Goal: Complete application form

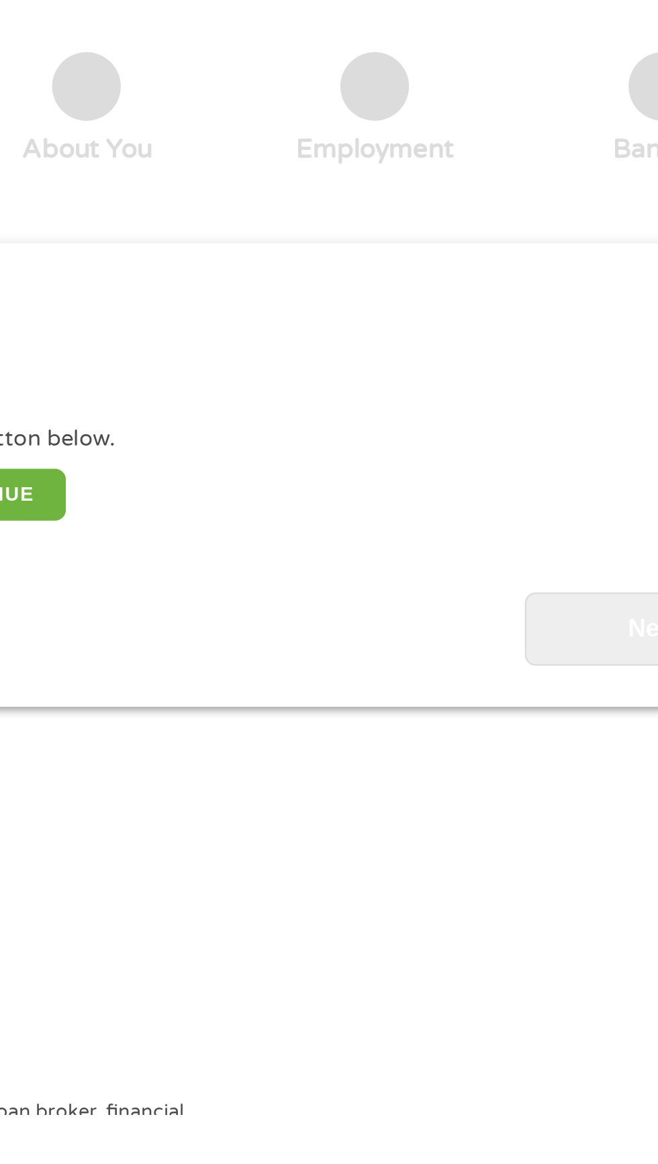
scroll to position [6, 0]
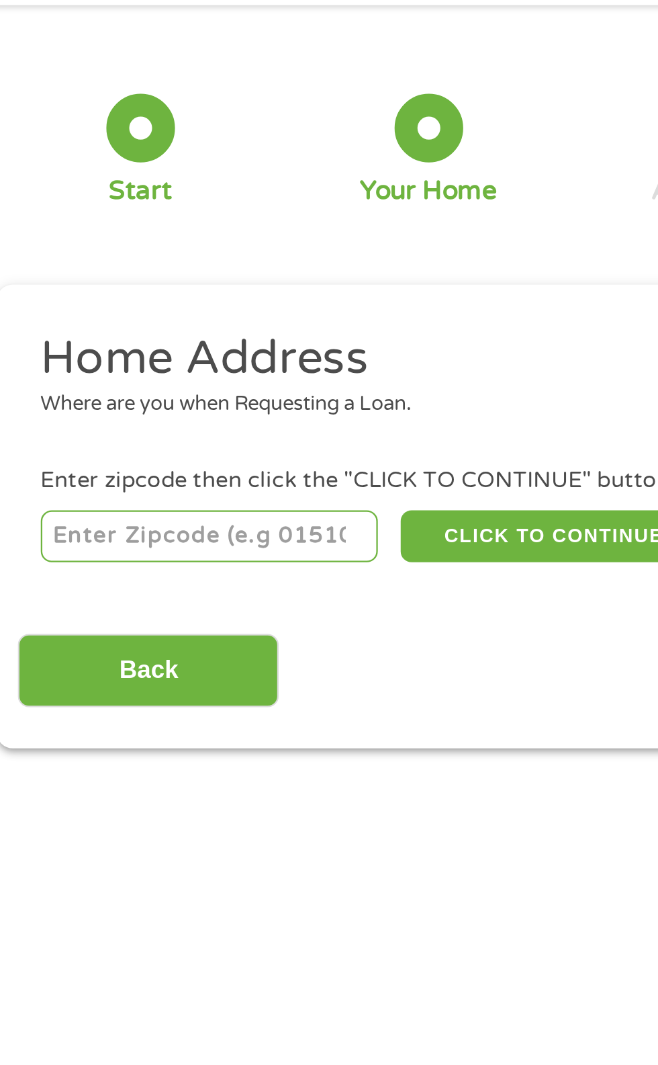
click at [118, 288] on input "number" at bounding box center [106, 291] width 149 height 23
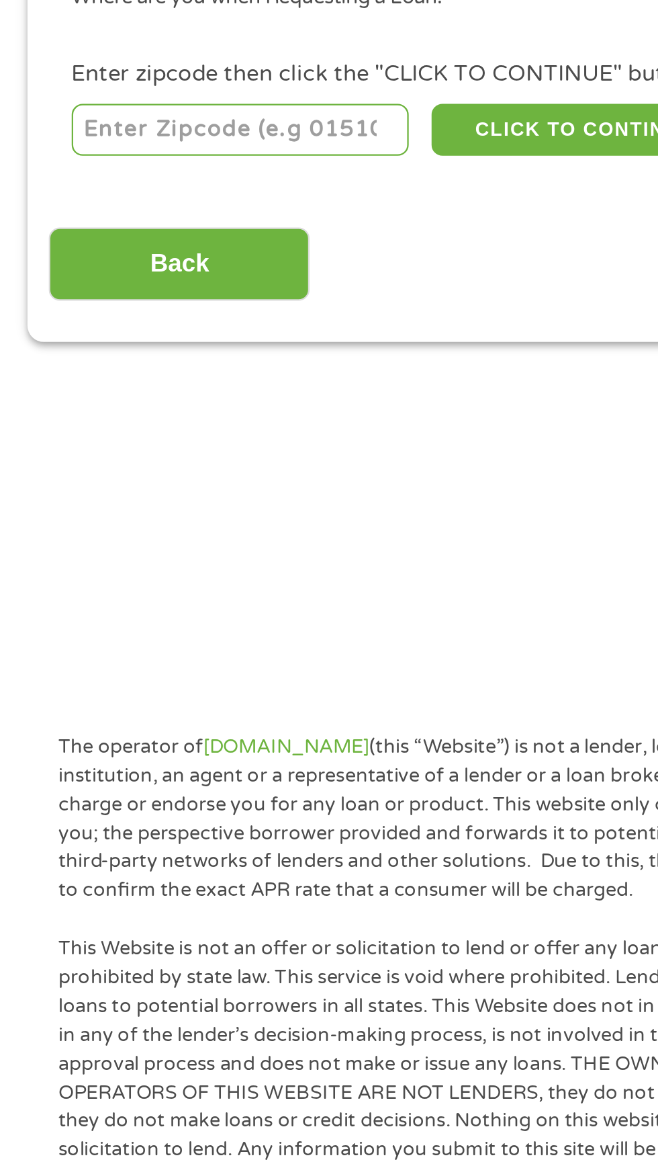
type input "16335"
select select "Pennsylvania"
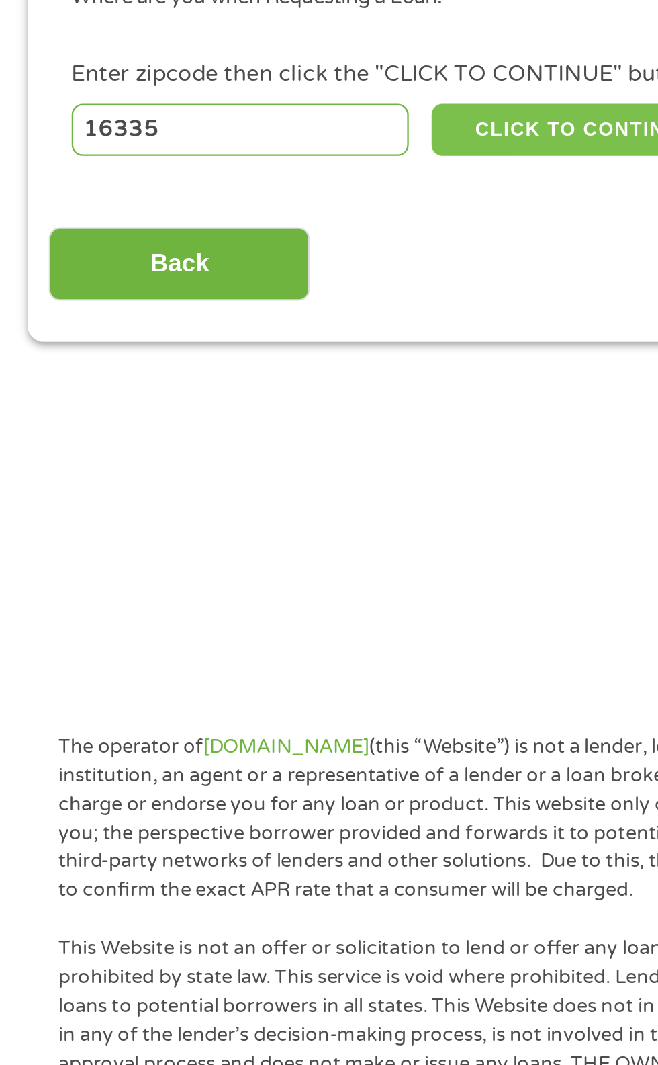
click at [260, 280] on button "CLICK TO CONTINUE" at bounding box center [255, 291] width 130 height 23
type input "16335"
type input "Meadville"
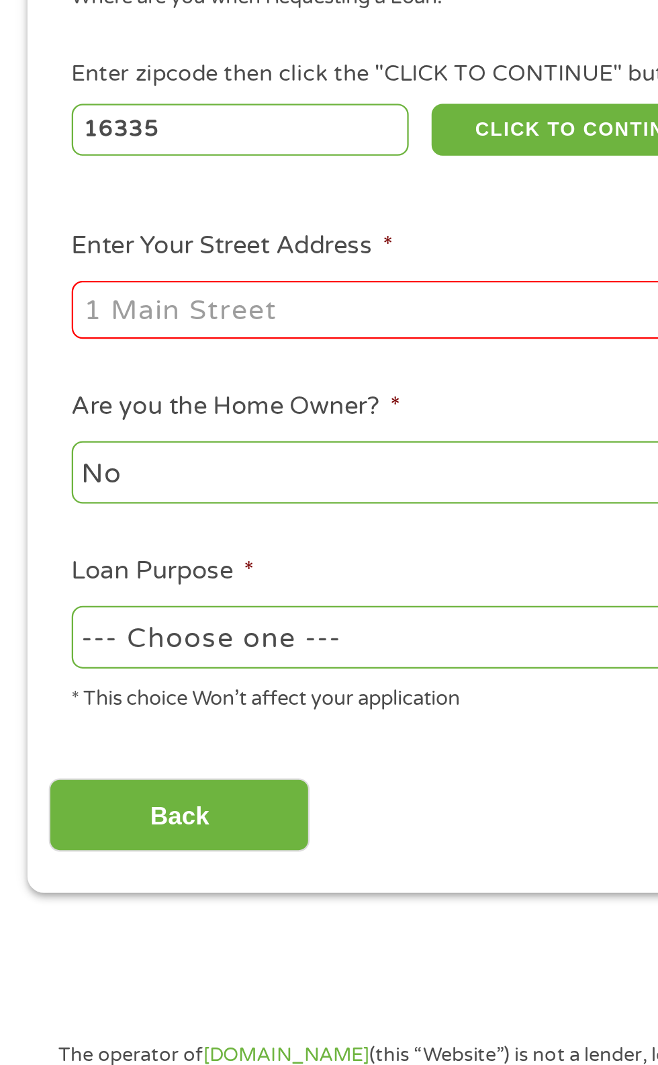
click at [173, 364] on input "Enter Your Street Address *" at bounding box center [176, 371] width 288 height 26
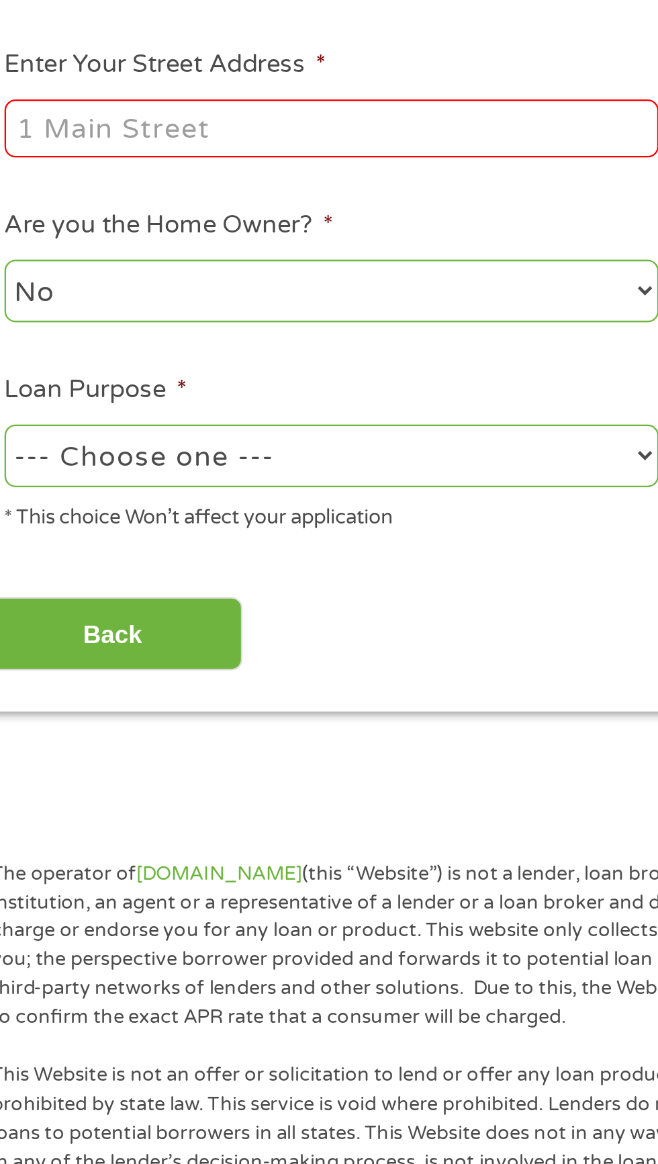
type input "6764 mount pleasant road"
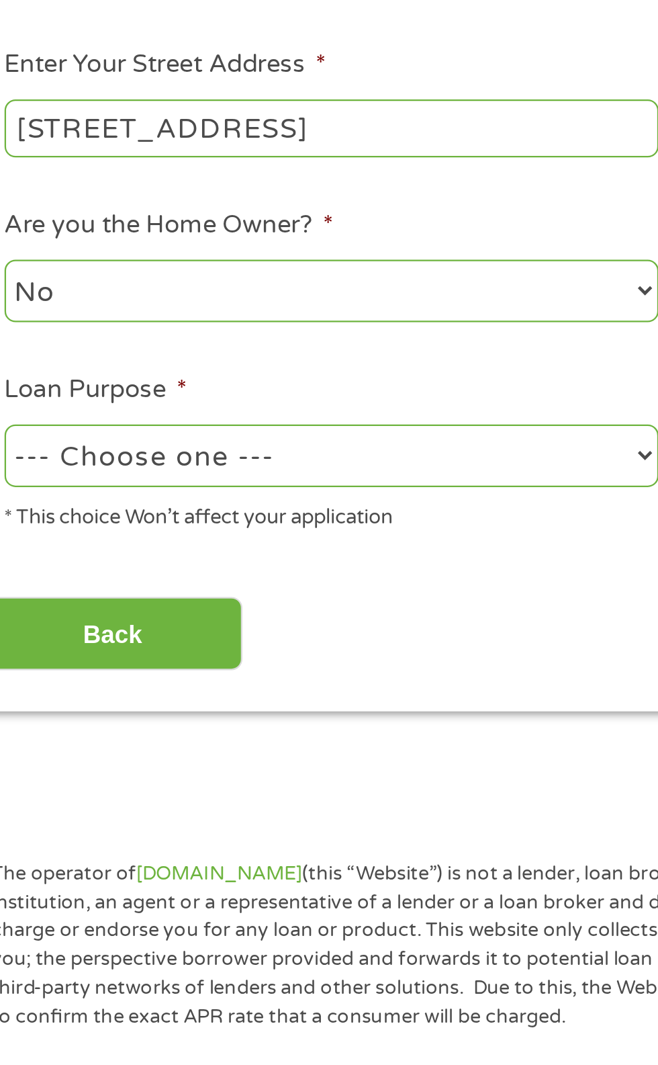
click at [176, 507] on select "--- Choose one --- Pay Bills Debt Consolidation Home Improvement Major Purchase…" at bounding box center [176, 515] width 288 height 28
select select "majorpurchase"
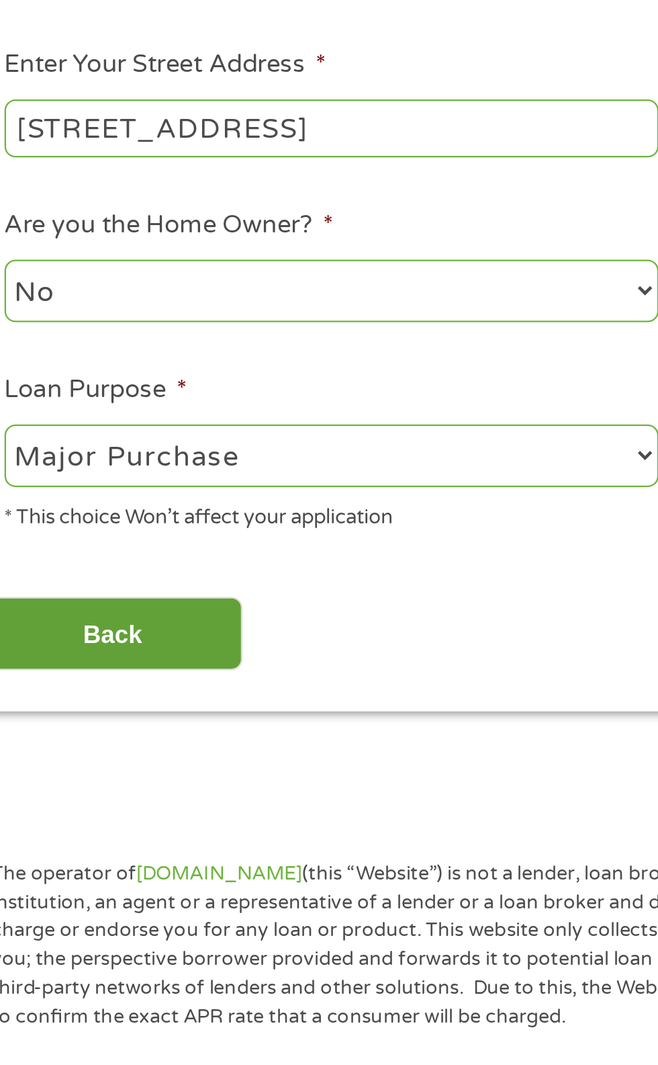
click at [104, 590] on input "Back" at bounding box center [78, 593] width 115 height 33
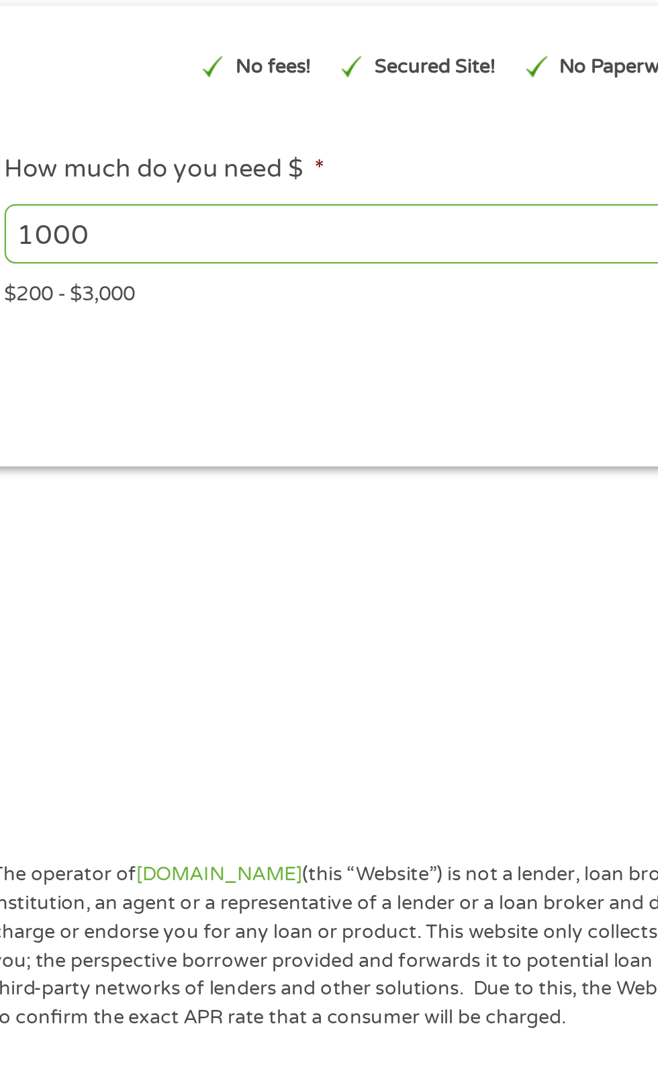
click at [203, 279] on input "1000" at bounding box center [178, 281] width 293 height 26
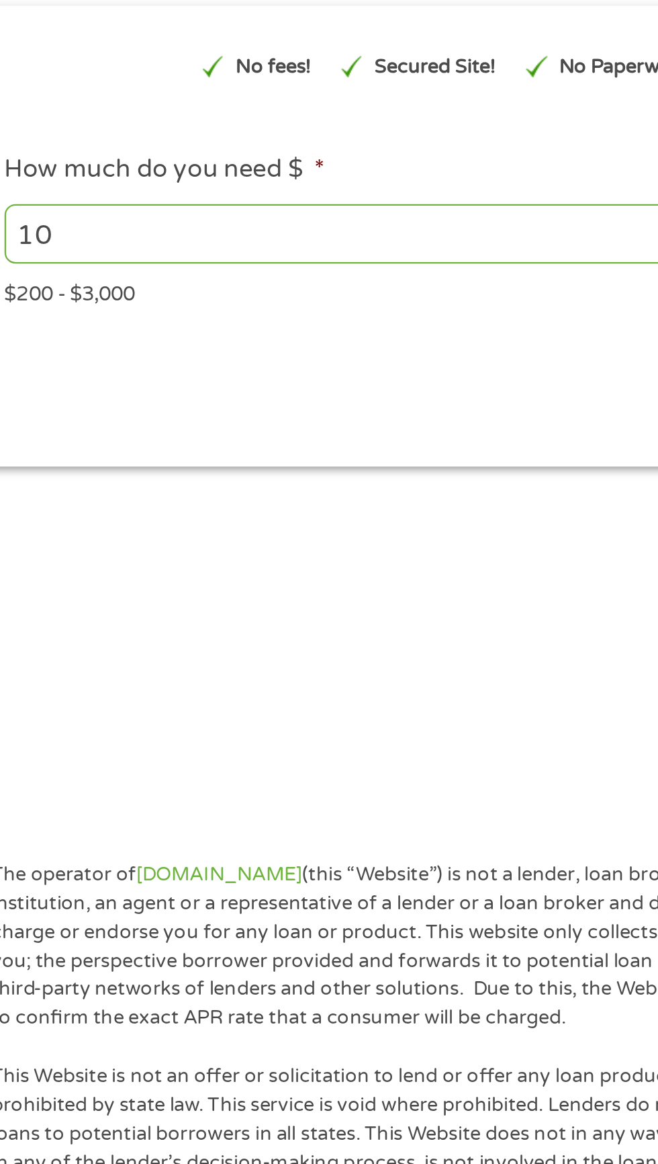
type input "1"
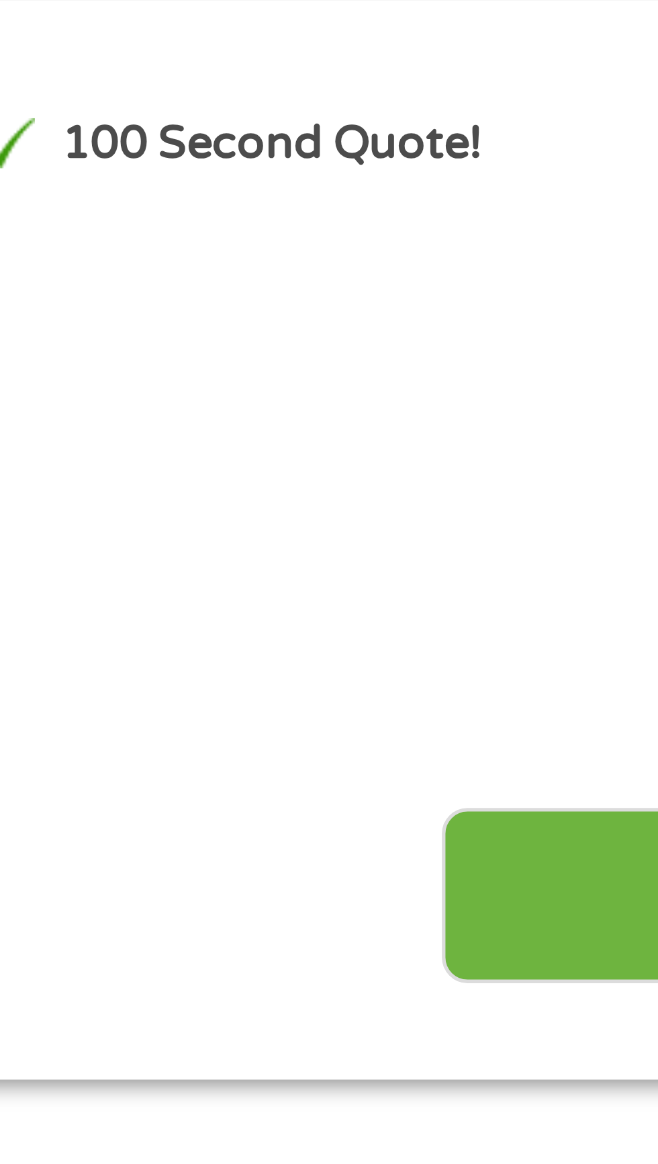
scroll to position [0, 0]
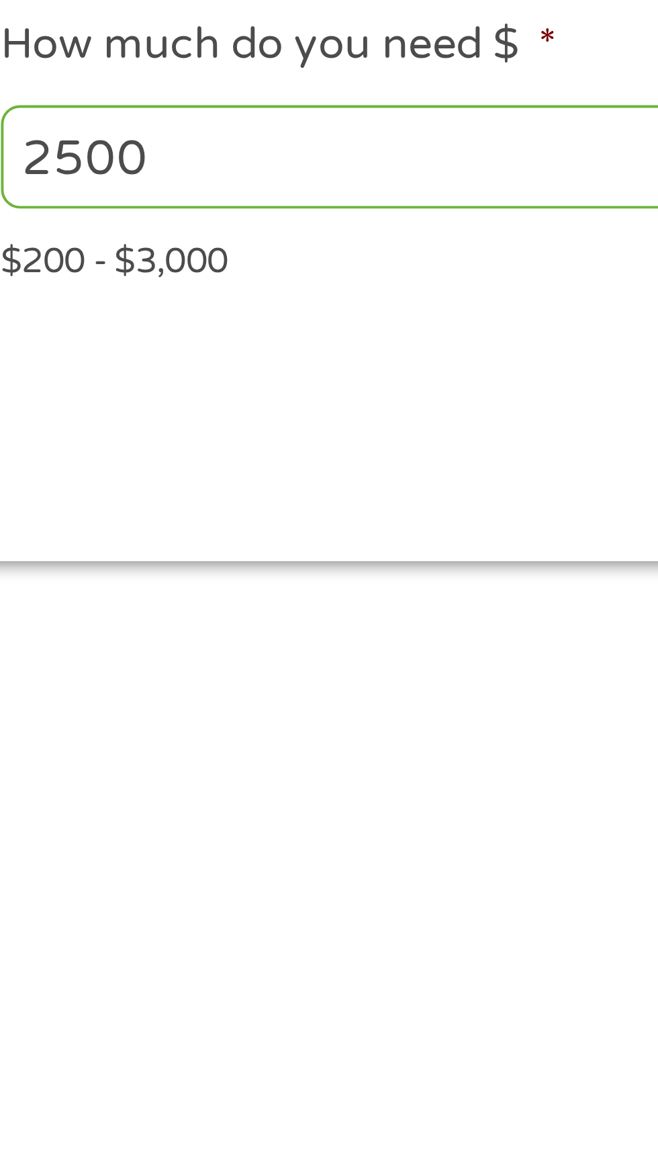
click at [110, 293] on input "2500" at bounding box center [178, 287] width 293 height 26
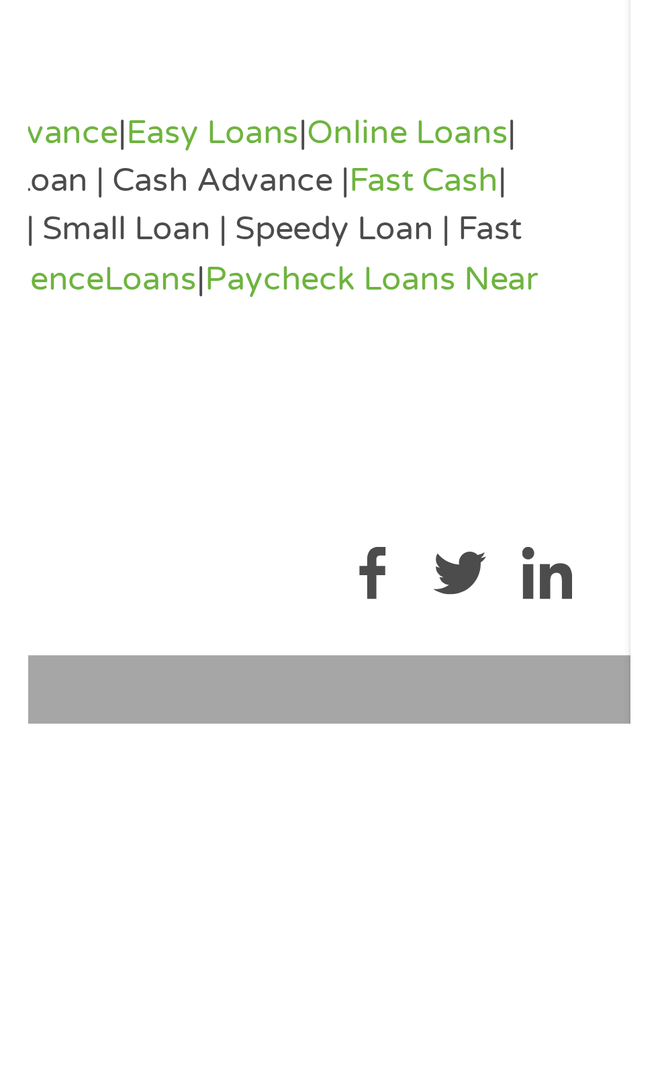
scroll to position [766, 0]
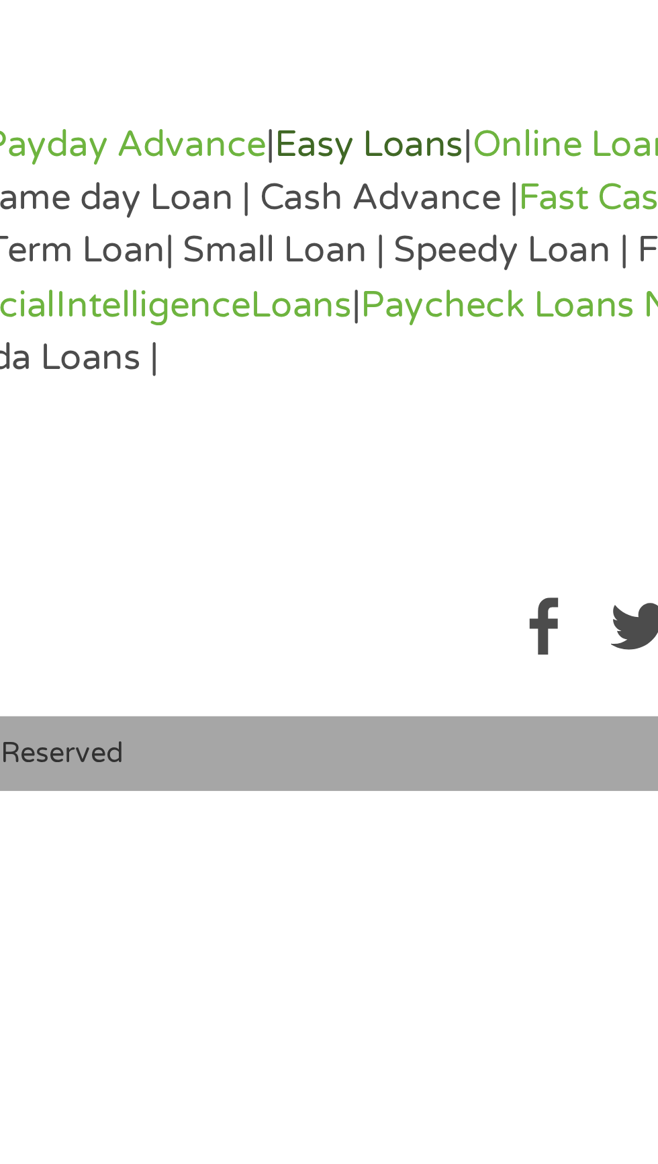
type input "2500"
click at [538, 961] on link "Easy Loans" at bounding box center [519, 965] width 58 height 13
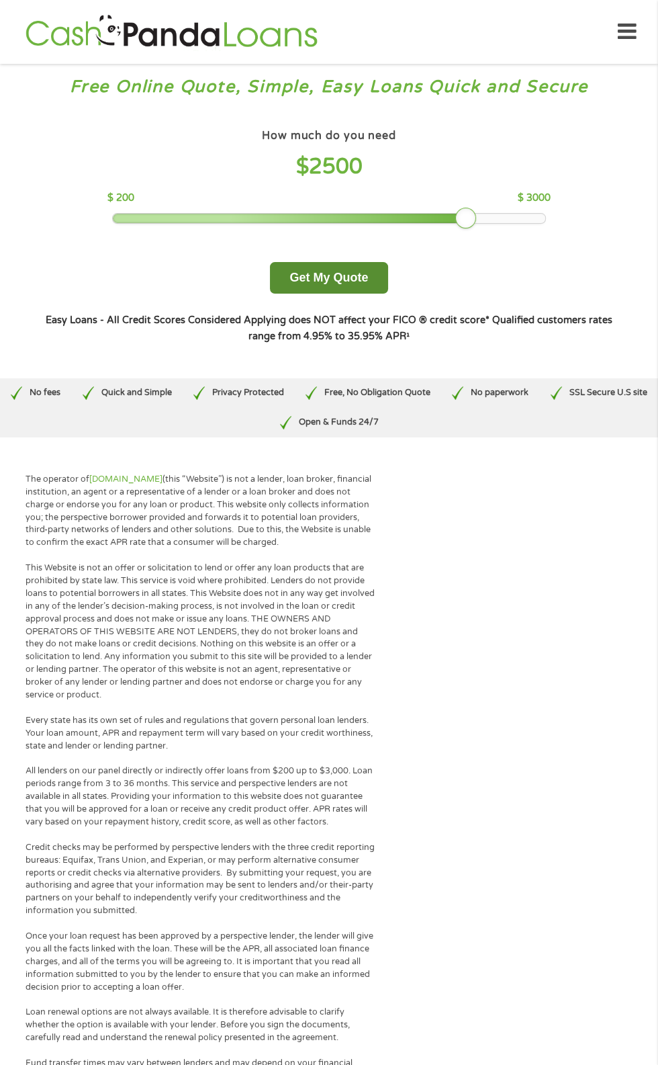
click at [347, 277] on button "Get My Quote" at bounding box center [329, 278] width 118 height 32
click at [343, 278] on button "Get My Quote" at bounding box center [329, 278] width 118 height 32
click at [346, 277] on button "Get My Quote" at bounding box center [329, 278] width 118 height 32
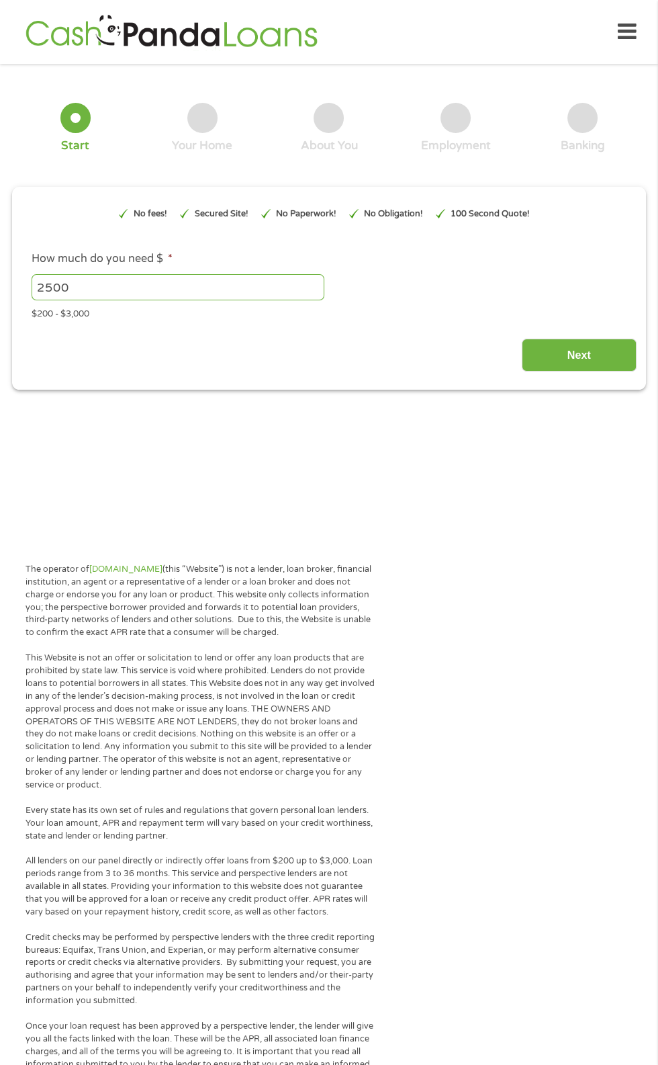
click at [366, 275] on div "2500 Please enter a number from 200 to 3000 ." at bounding box center [329, 287] width 595 height 31
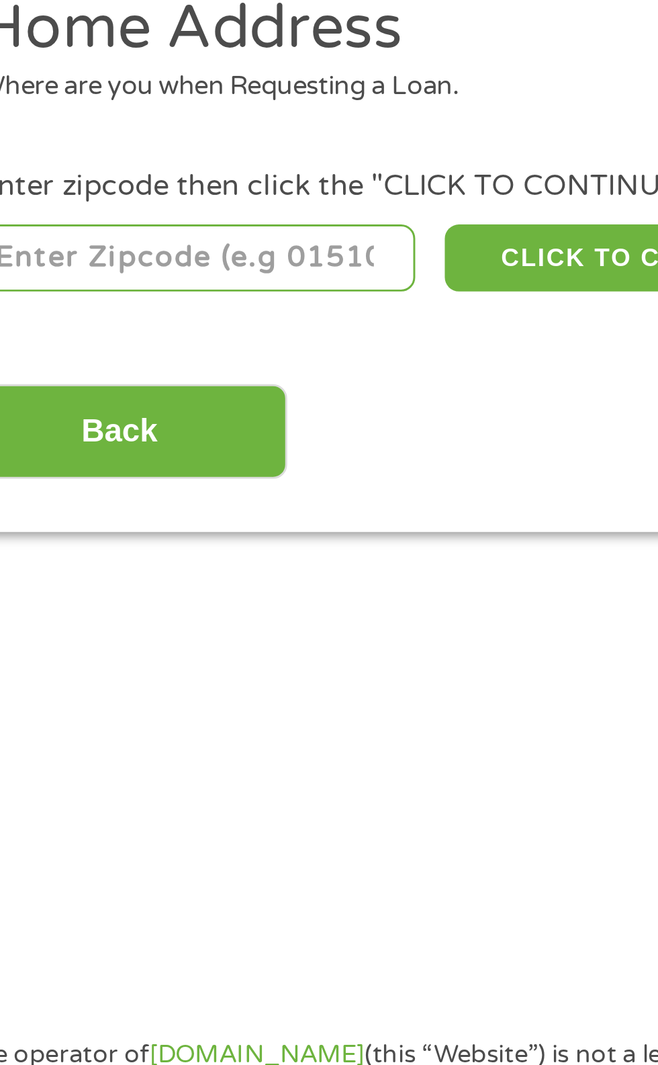
click at [121, 302] on input "number" at bounding box center [106, 297] width 149 height 23
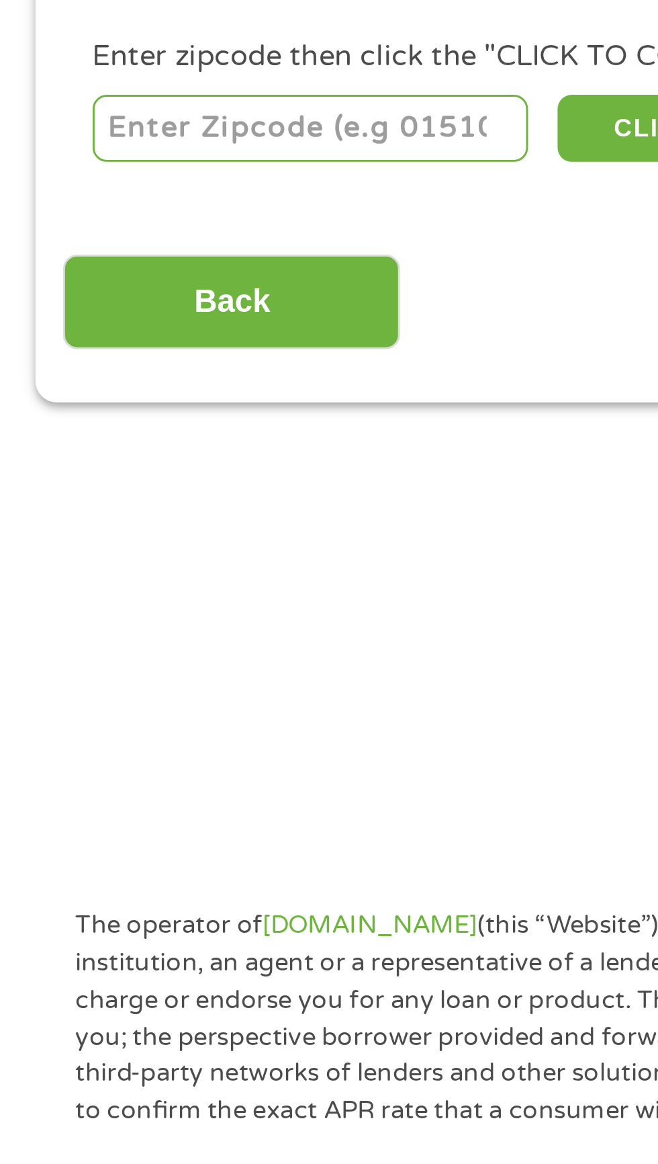
type input "16335"
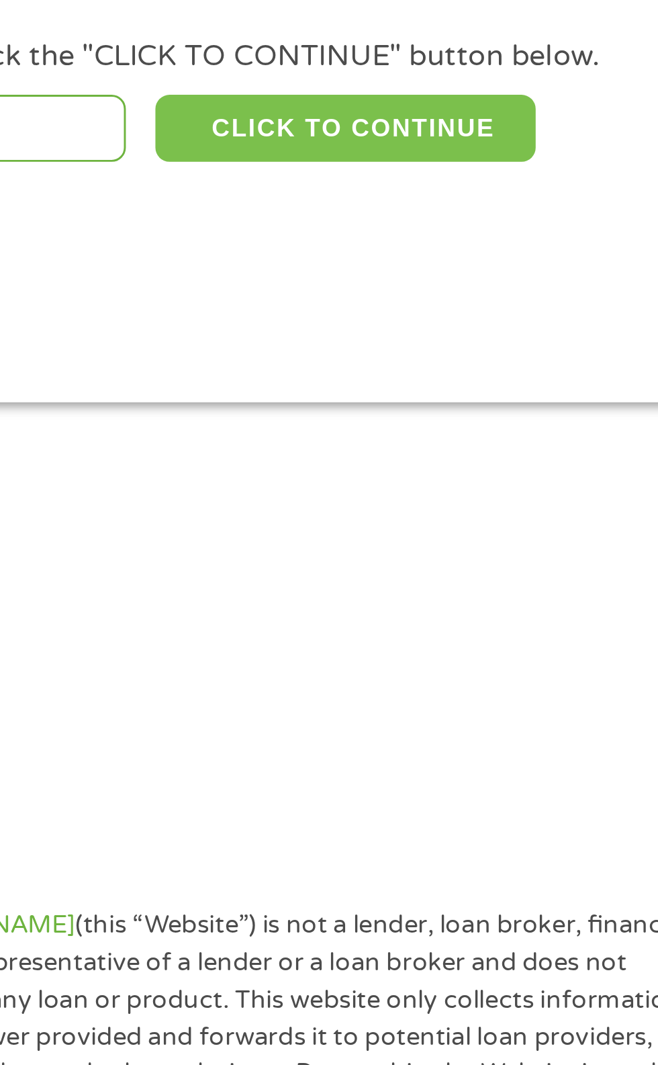
click at [305, 301] on button "CLICK TO CONTINUE" at bounding box center [255, 297] width 130 height 23
type input "16335"
type input "Meadville"
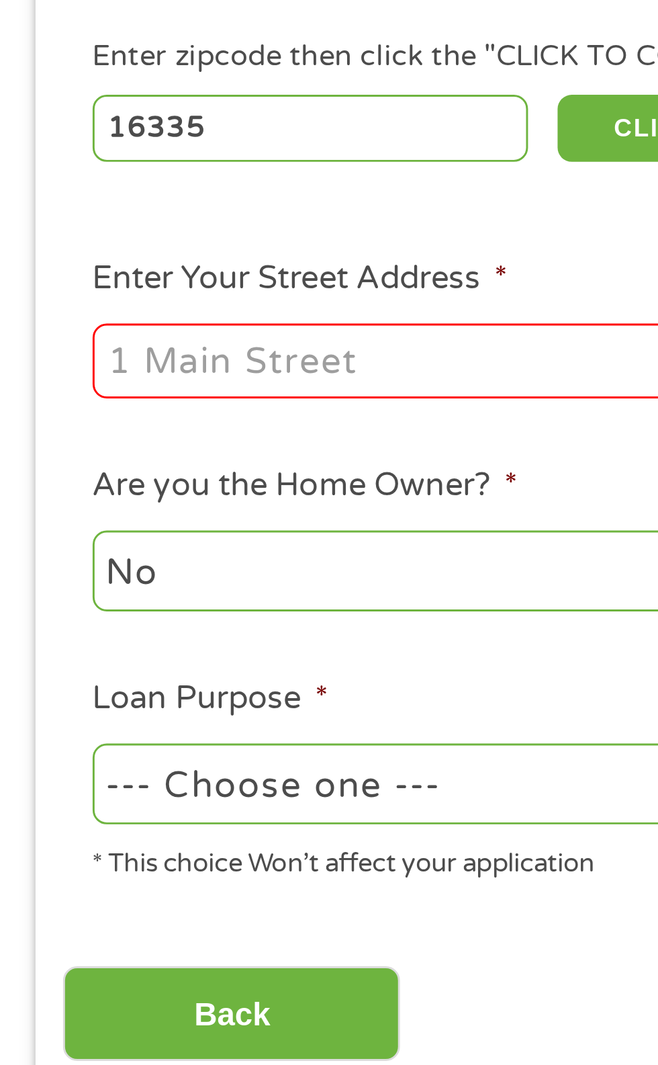
click at [109, 377] on input "Enter Your Street Address *" at bounding box center [176, 377] width 288 height 26
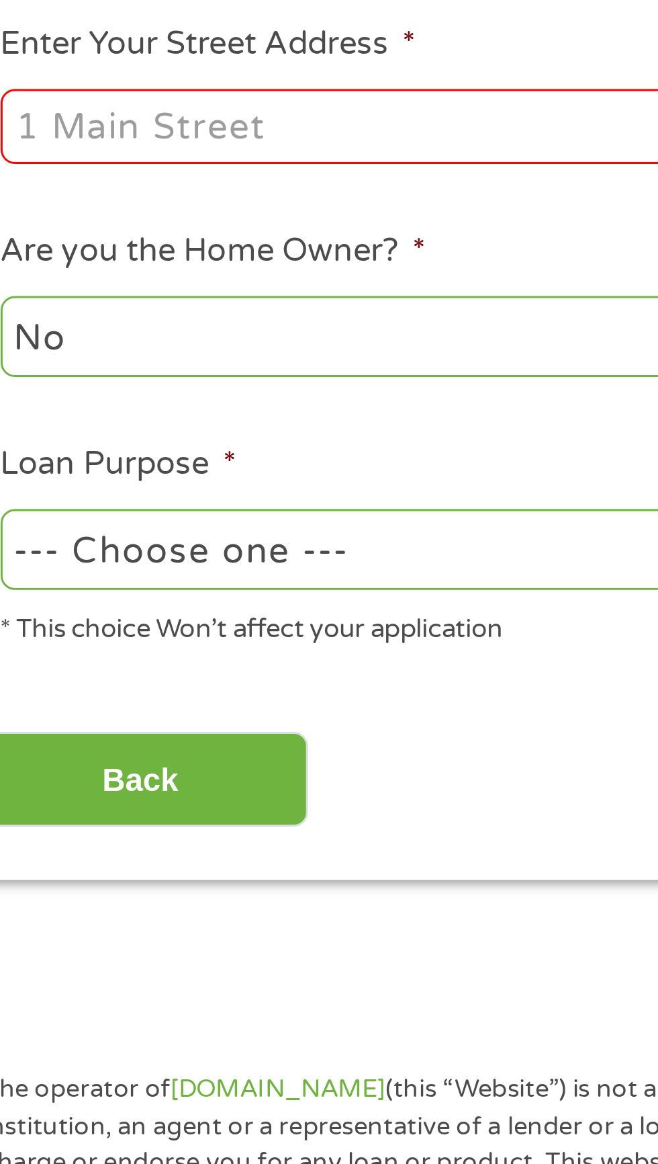
type input "6764 mount pleasant road"
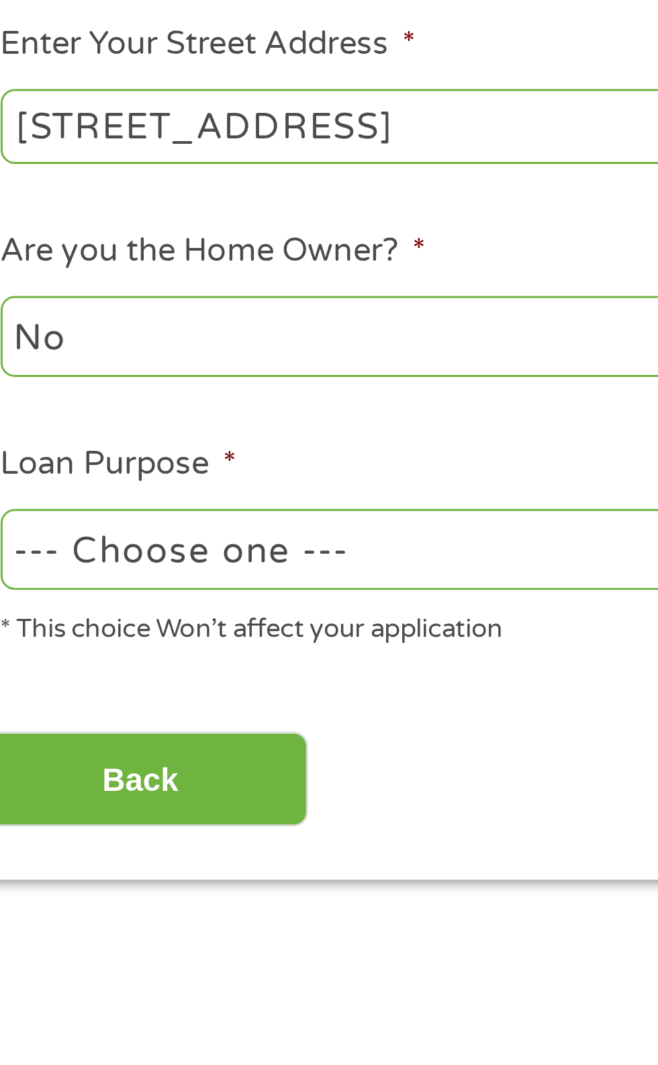
click at [116, 517] on select "--- Choose one --- Pay Bills Debt Consolidation Home Improvement Major Purchase…" at bounding box center [176, 521] width 288 height 28
select select "majorpurchase"
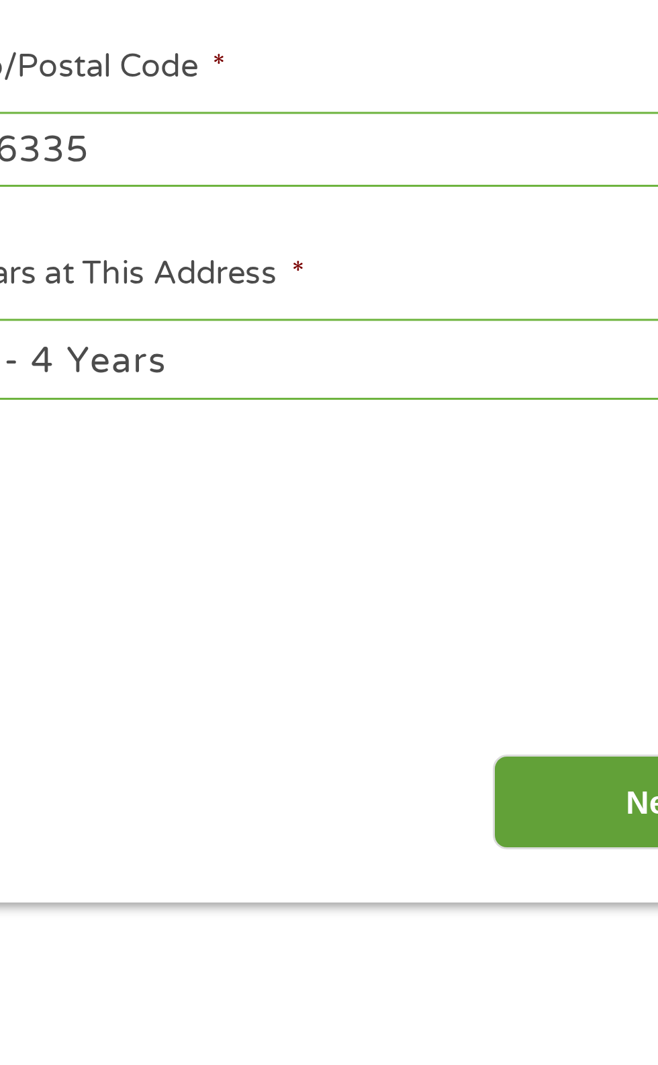
click at [556, 598] on input "Next" at bounding box center [579, 599] width 115 height 33
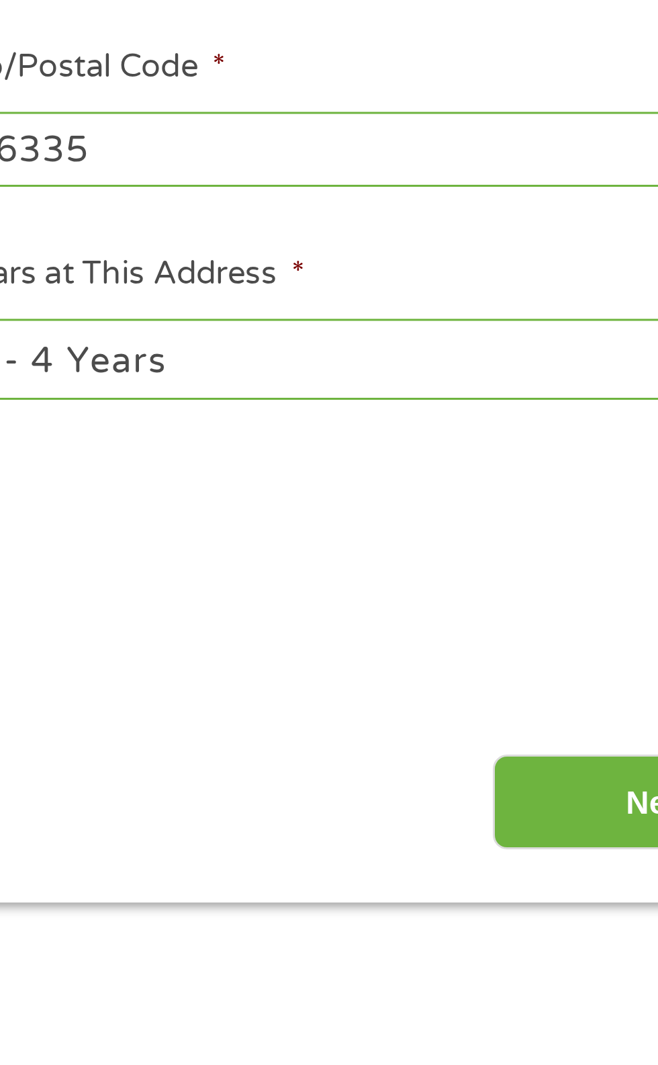
click at [493, 536] on ul "Home Address Where are you when Requesting a Loan. Enter zipcode then click the…" at bounding box center [328, 385] width 615 height 359
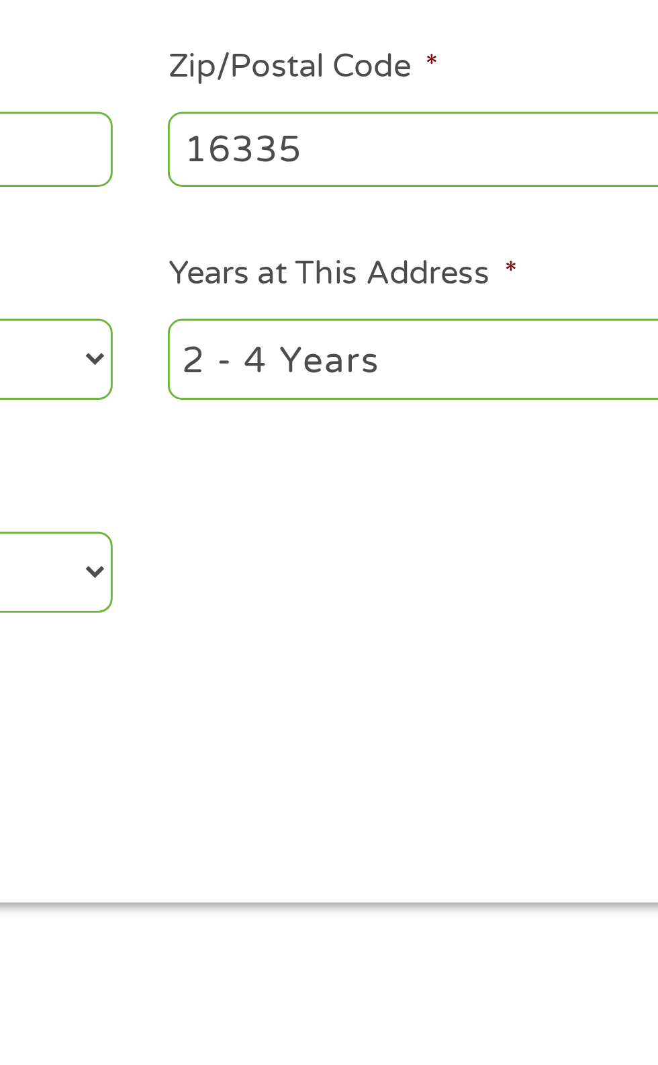
click at [476, 454] on select "1 Year or less 1 - 2 Years 2 - 4 Years Over 4 Years" at bounding box center [483, 449] width 288 height 28
select select "60months"
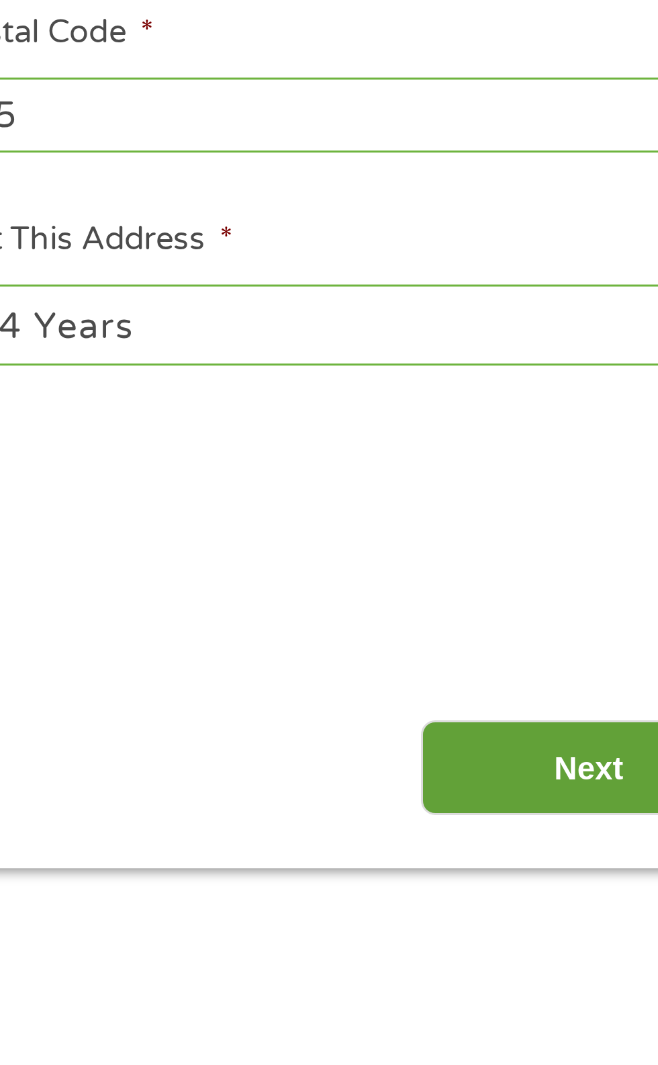
click at [566, 608] on input "Next" at bounding box center [579, 599] width 115 height 33
click at [575, 593] on input "Next" at bounding box center [579, 599] width 115 height 33
